Goal: Check status: Check status

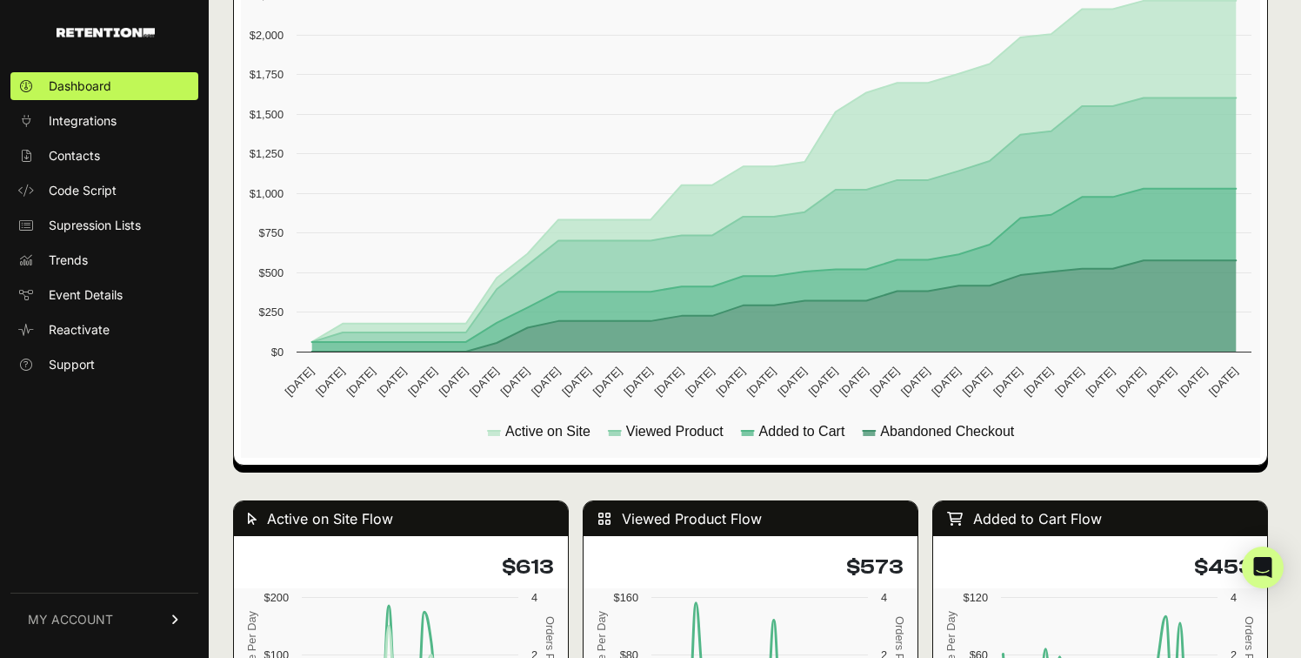
scroll to position [1001, 0]
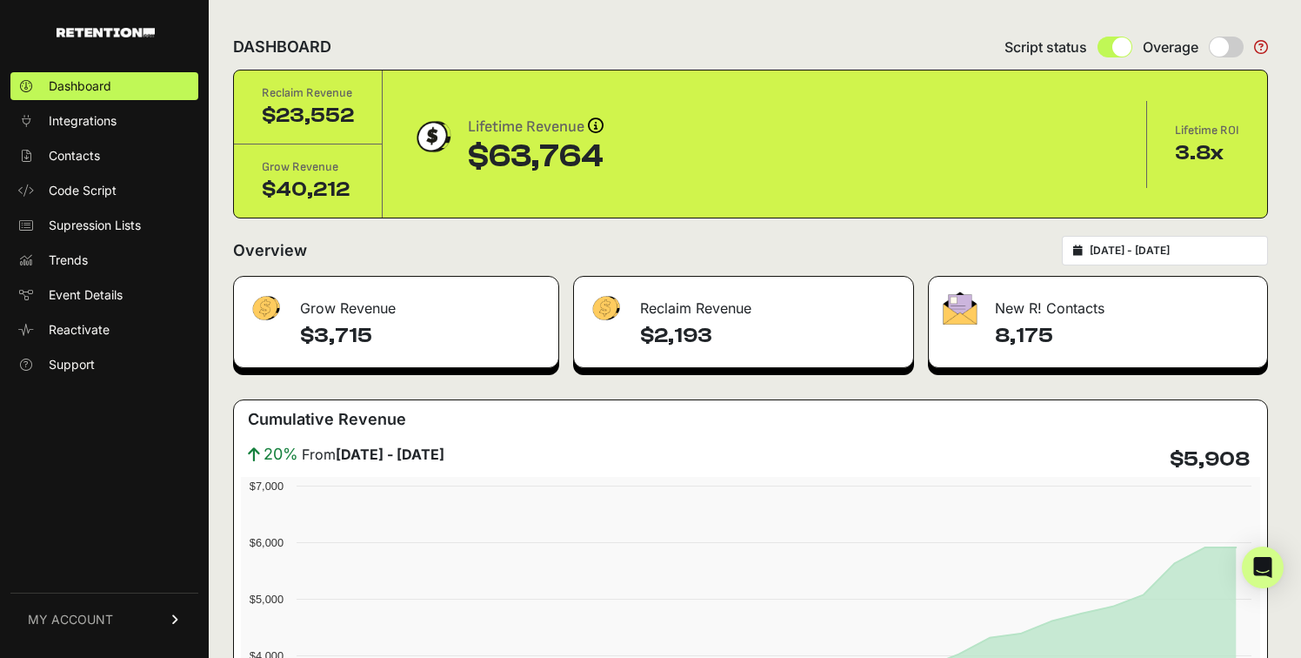
click at [1214, 250] on input "2025-08-26 - 2025-09-25" at bounding box center [1173, 251] width 167 height 14
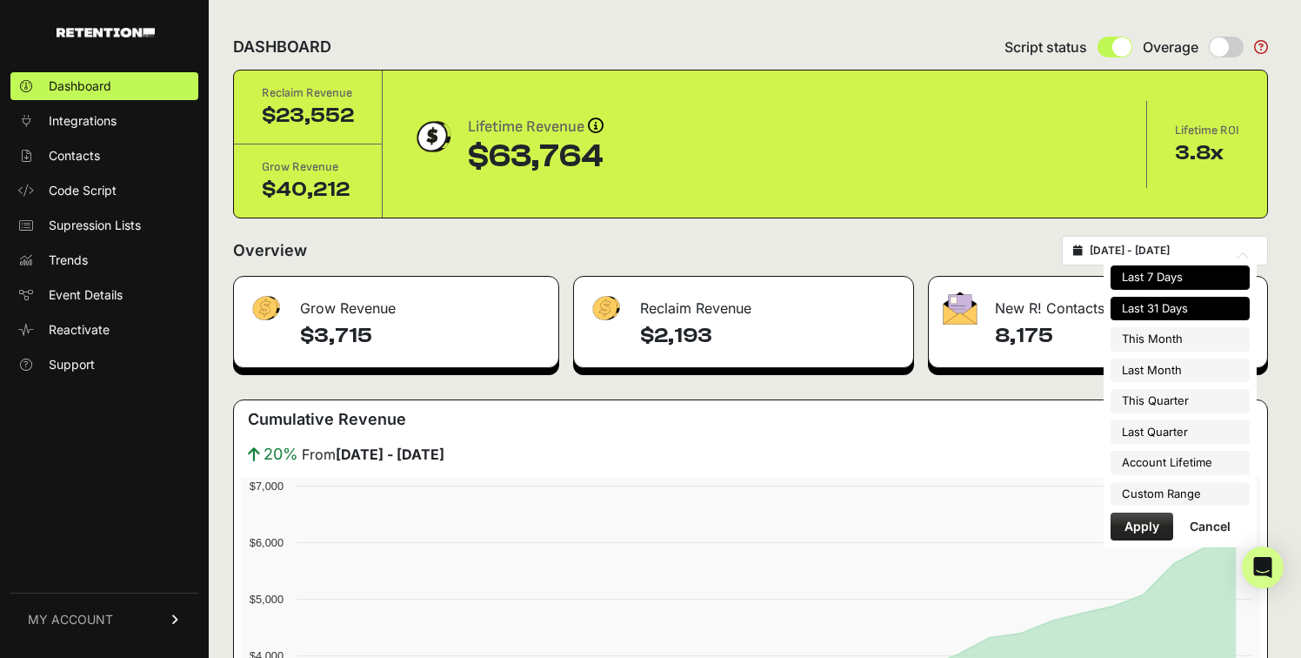
click at [1192, 285] on li "Last 7 Days" at bounding box center [1180, 277] width 139 height 24
type input "2025-09-19 - 2025-09-25"
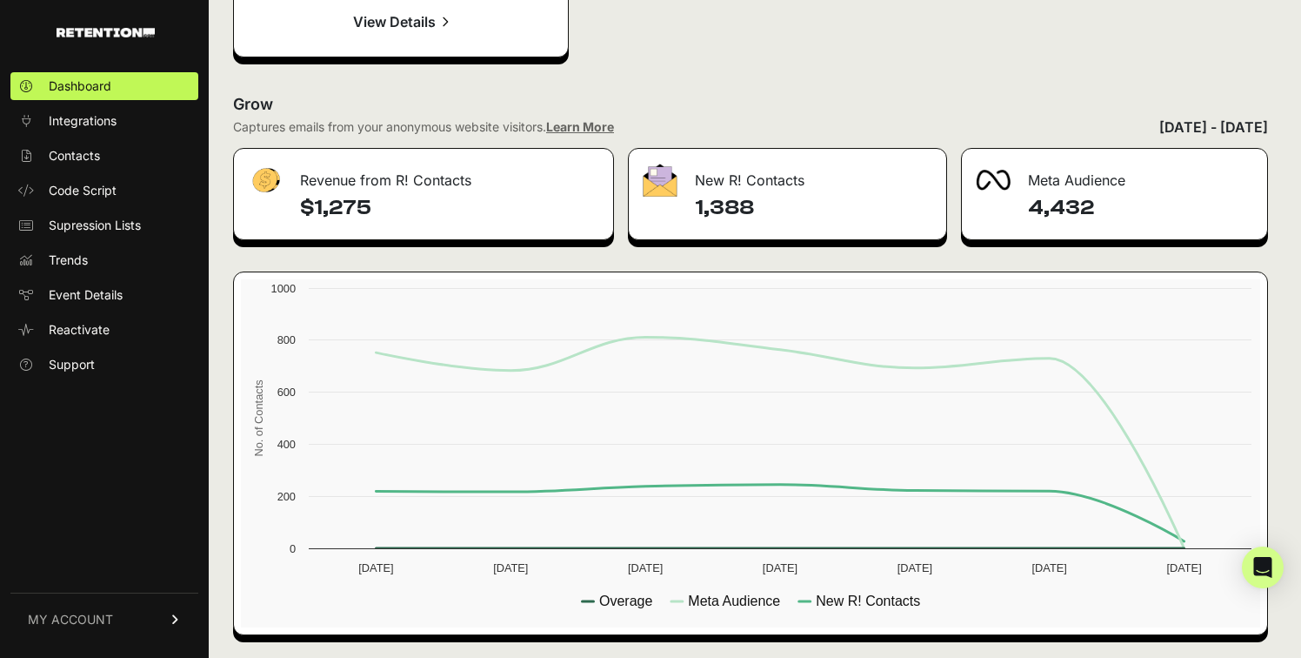
scroll to position [2742, 0]
